Goal: Complete application form: Complete application form

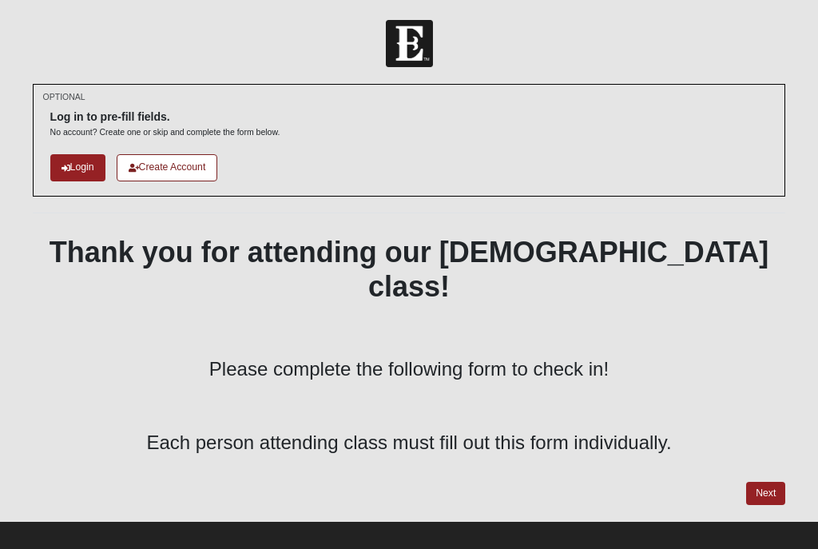
click at [765, 482] on link "Next" at bounding box center [765, 493] width 39 height 23
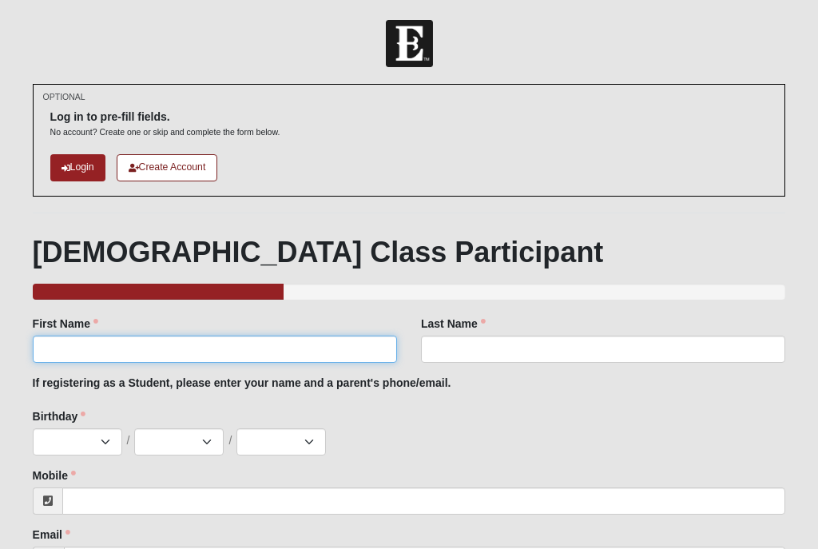
click at [327, 337] on input "First Name" at bounding box center [215, 349] width 364 height 27
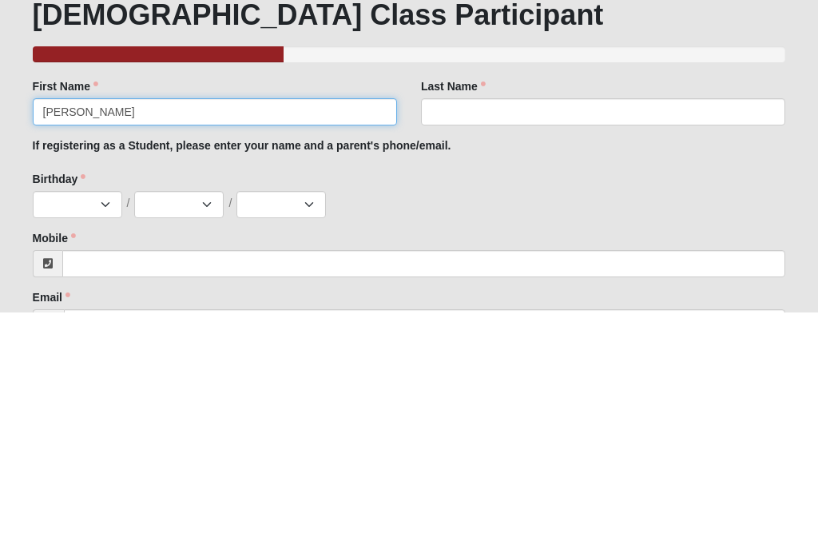
type input "[PERSON_NAME]"
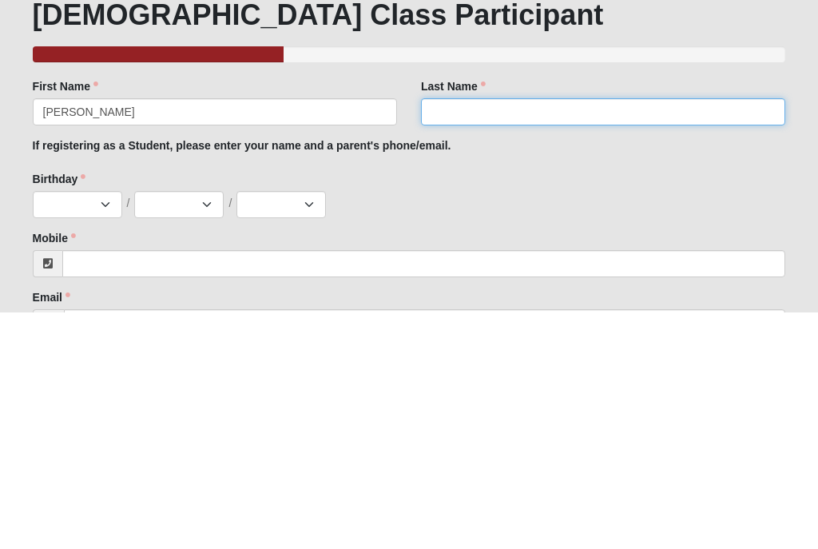
click at [526, 336] on input "Last Name" at bounding box center [603, 349] width 364 height 27
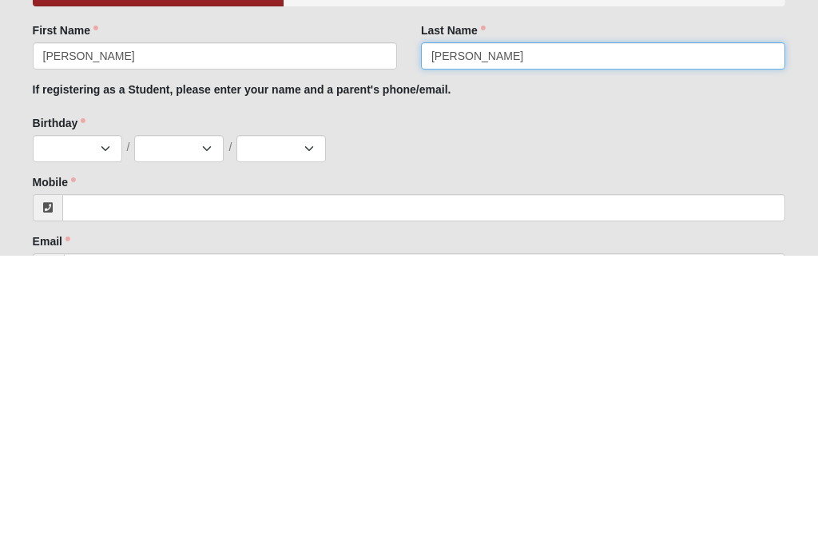
type input "[PERSON_NAME]"
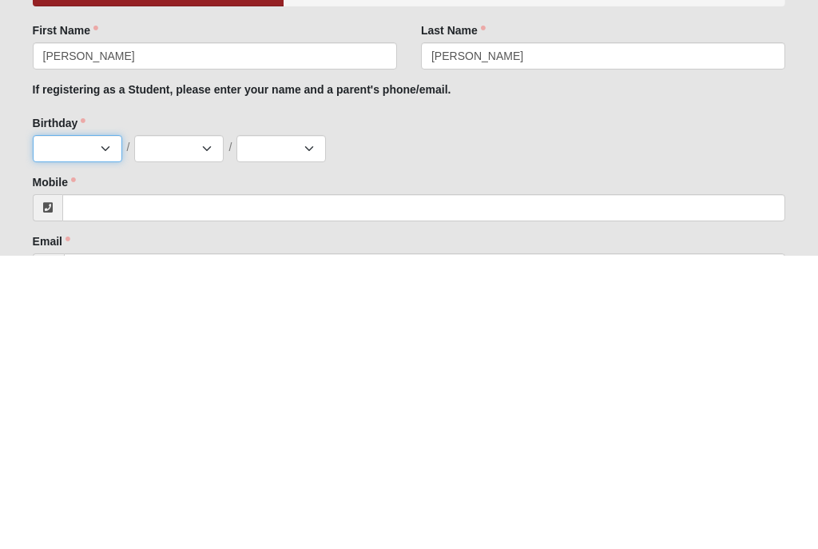
click at [89, 428] on select "Jan Feb Mar Apr May Jun [DATE] Aug Sep Oct Nov Dec" at bounding box center [77, 441] width 89 height 27
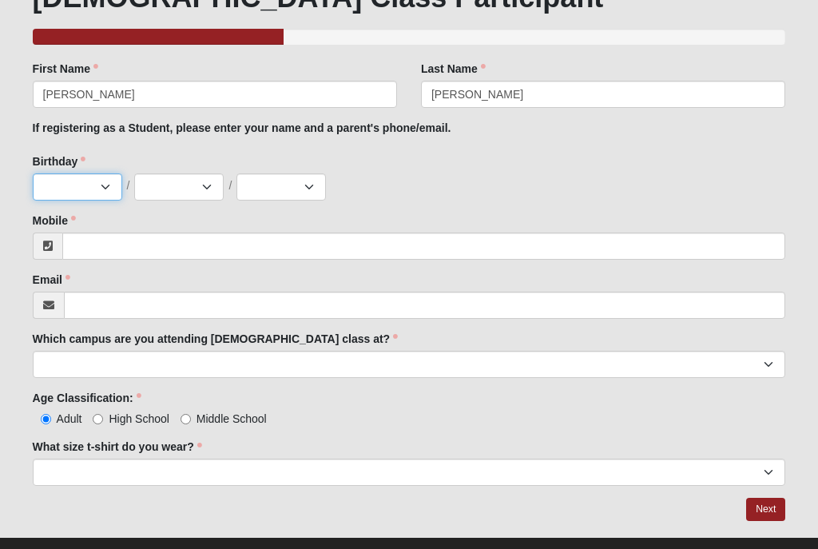
select select "11"
click at [205, 185] on select "1 2 3 4 5 6 7 8 9 10 11 12 13 14 15 16 17 18 19 20 21 22 23 24 25 26 27 28 29 3…" at bounding box center [178, 186] width 89 height 27
select select "1"
click at [300, 192] on select "2025 2024 2023 2022 2021 2020 2019 2018 2017 2016 2015 2014 2013 2012 2011 2010…" at bounding box center [280, 186] width 89 height 27
select select "1993"
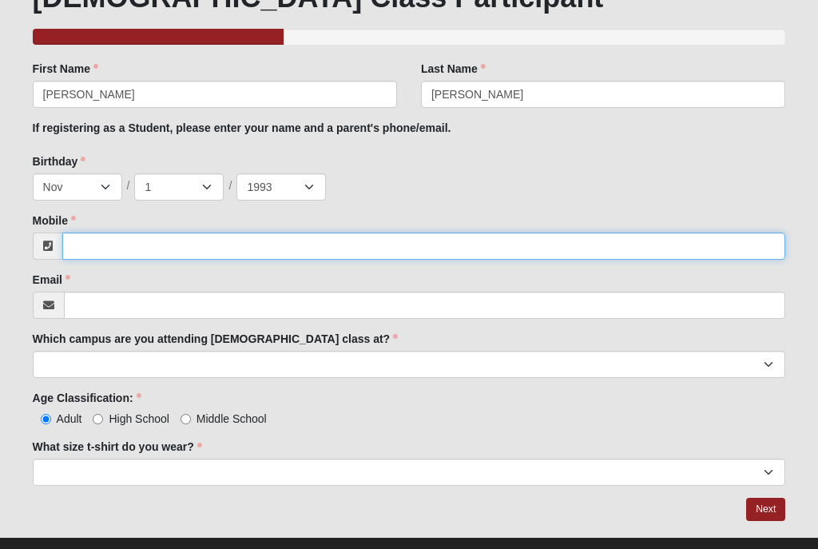
click at [252, 248] on input "Mobile" at bounding box center [424, 245] width 724 height 27
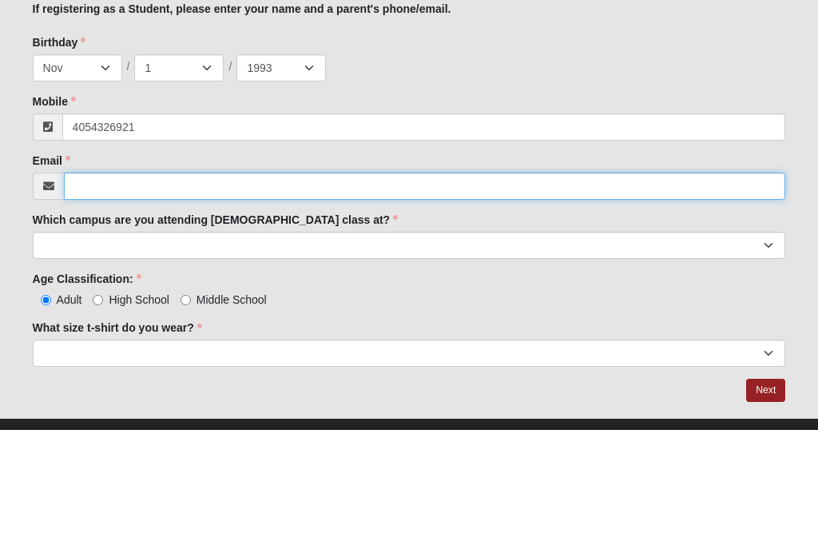
click at [279, 292] on input "Email" at bounding box center [425, 305] width 722 height 27
type input "[PHONE_NUMBER]"
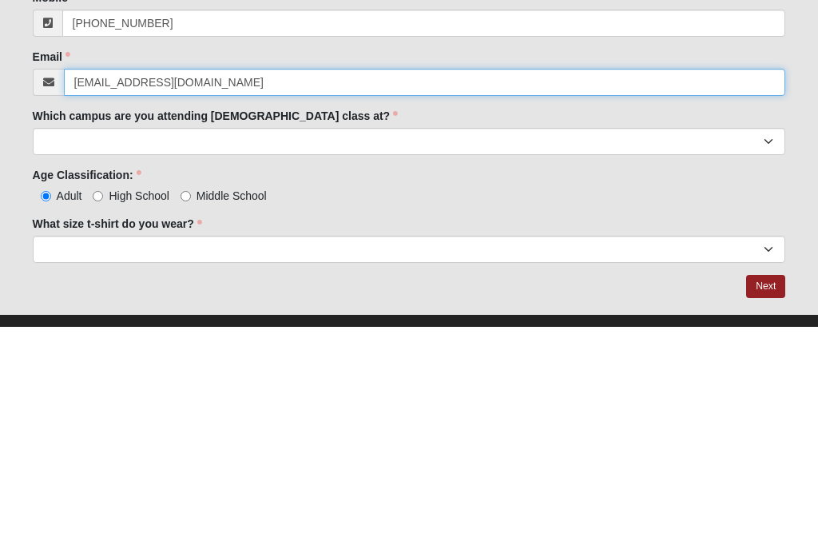
type input "[EMAIL_ADDRESS][DOMAIN_NAME]"
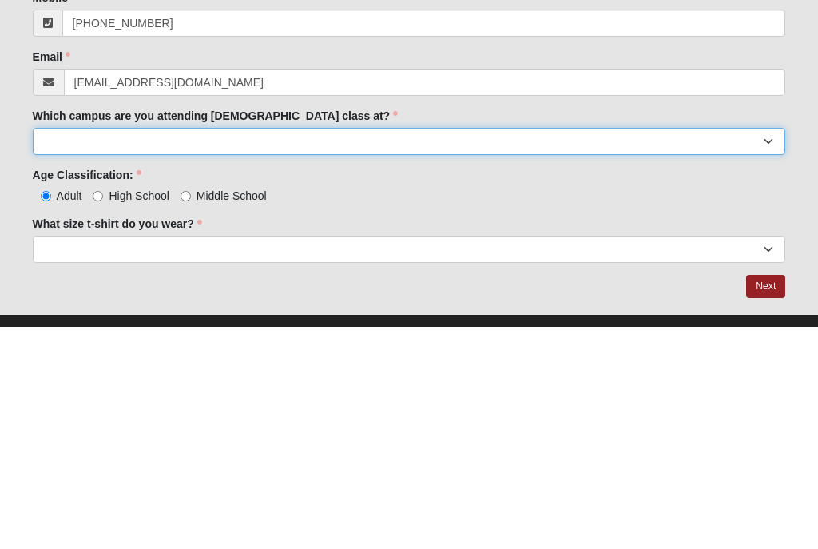
click at [332, 351] on select "Arlington Baymeadows Eleven22 Online [PERSON_NAME][GEOGRAPHIC_DATA] Jesup [GEOG…" at bounding box center [409, 364] width 753 height 27
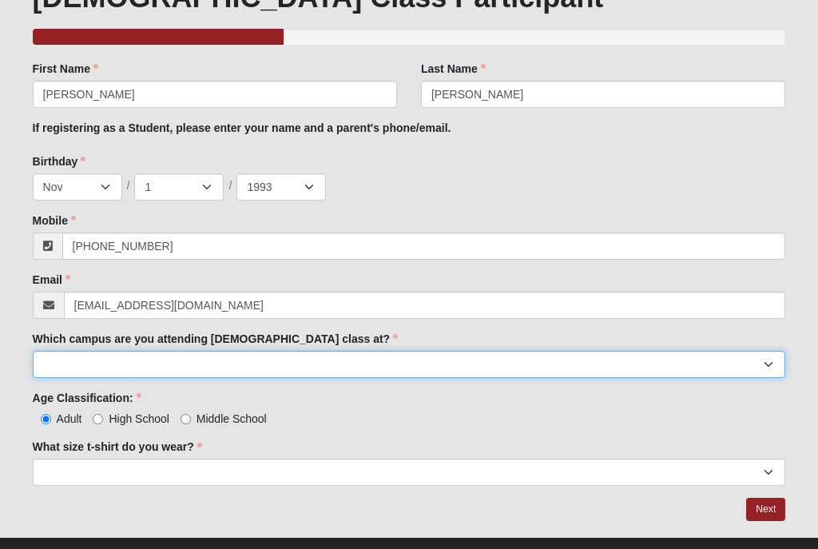
select select "6"
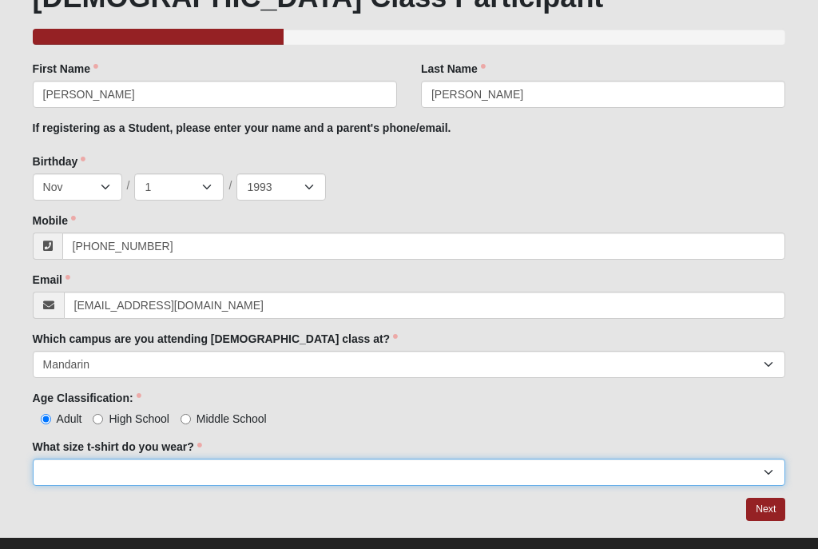
click at [296, 470] on select "Small Medium Large XL 2XL 3XL" at bounding box center [409, 472] width 753 height 27
select select "Large"
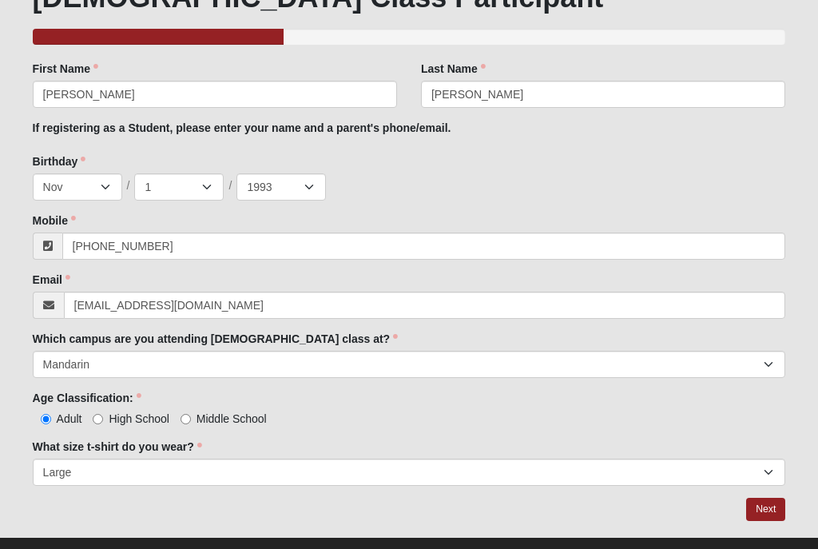
click at [767, 515] on link "Next" at bounding box center [765, 509] width 39 height 23
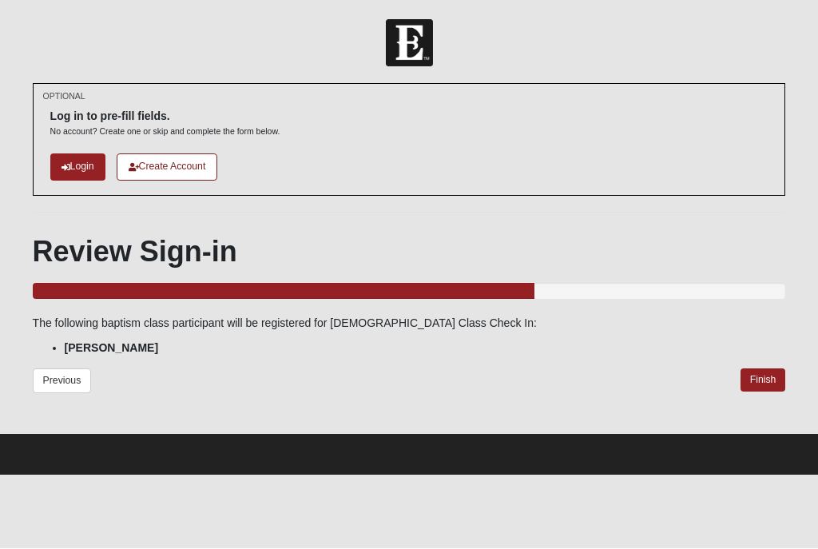
click at [767, 382] on link "Finish" at bounding box center [764, 380] width 46 height 23
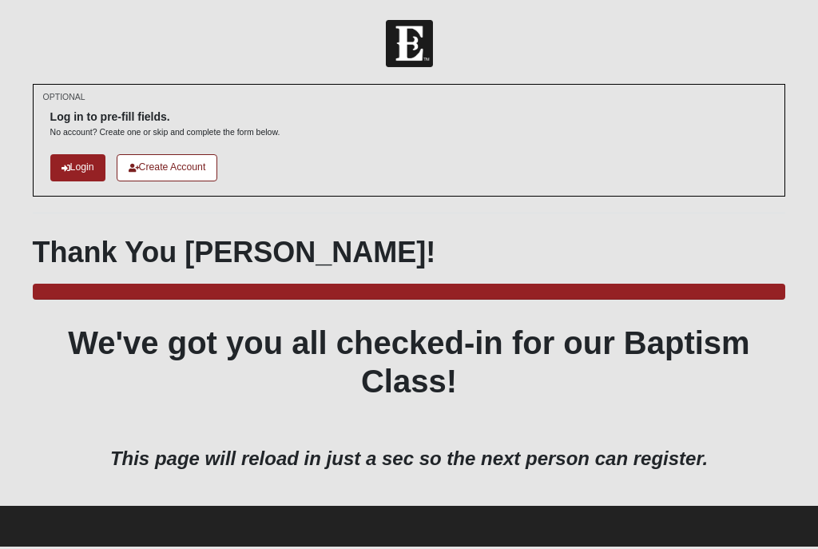
click at [404, 542] on footer at bounding box center [409, 526] width 818 height 41
